Goal: Go to known website: Access a specific website the user already knows

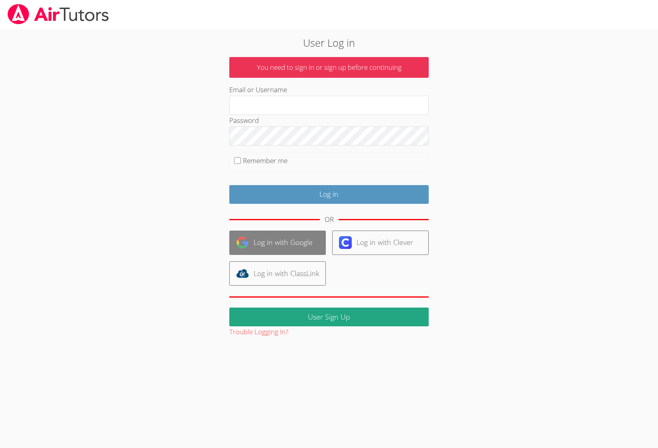
click at [293, 247] on link "Log in with Google" at bounding box center [277, 242] width 96 height 24
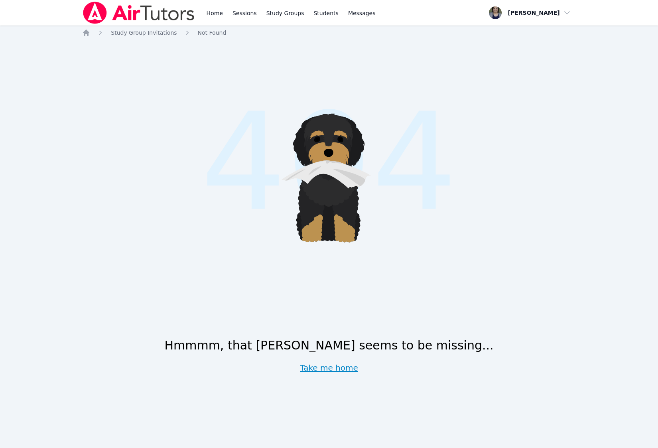
click at [319, 365] on link "Take me home" at bounding box center [329, 367] width 58 height 11
